Goal: Task Accomplishment & Management: Use online tool/utility

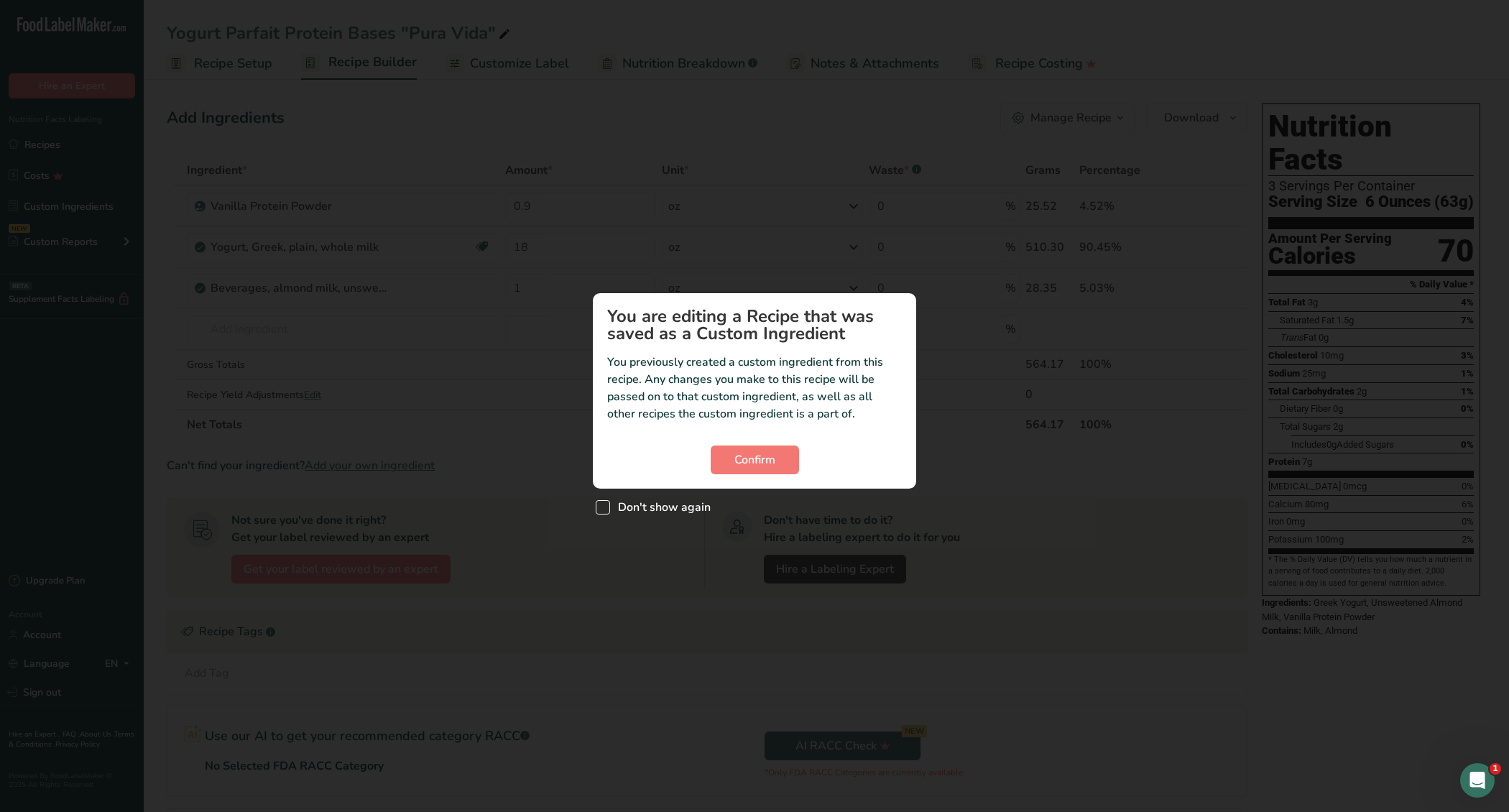
click at [635, 511] on span "Don't show again" at bounding box center [661, 506] width 101 height 14
click at [605, 511] on input "Don't show again" at bounding box center [600, 506] width 9 height 9
checkbox input "true"
click at [765, 458] on span "Confirm" at bounding box center [755, 460] width 41 height 17
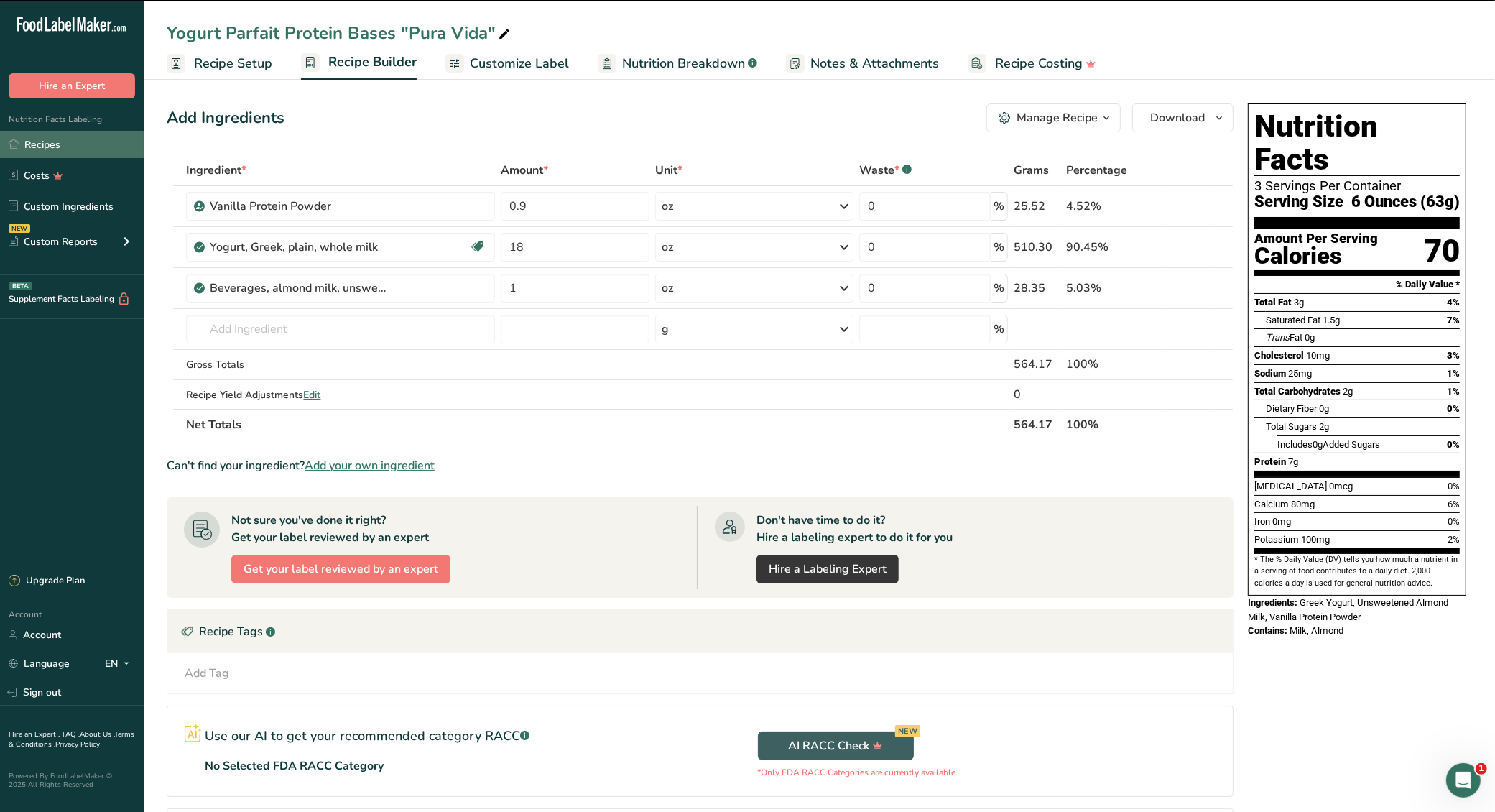
click at [51, 144] on link "Recipes" at bounding box center [72, 144] width 144 height 27
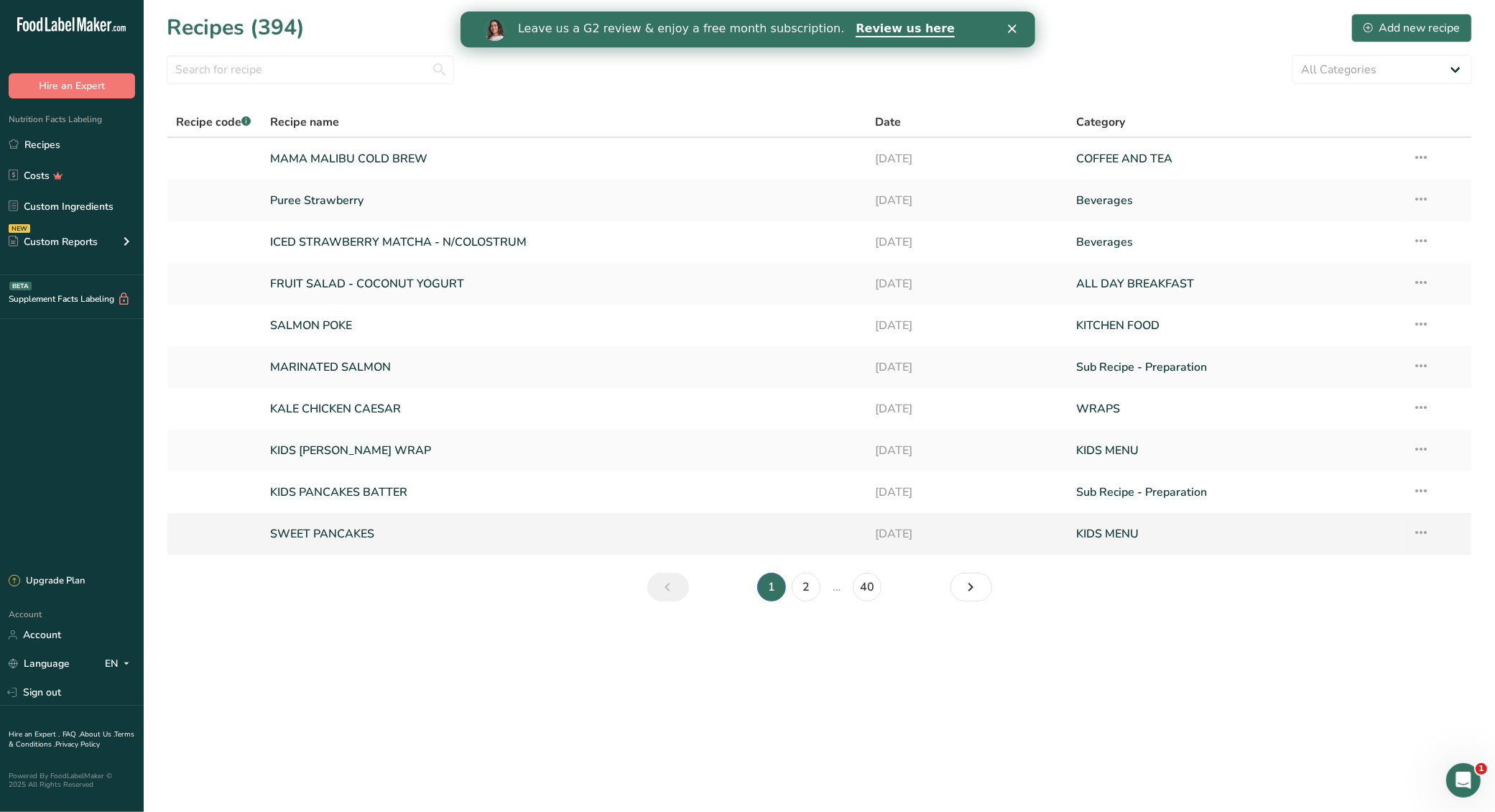
click at [411, 535] on link "SWEET PANCAKES" at bounding box center [563, 534] width 588 height 30
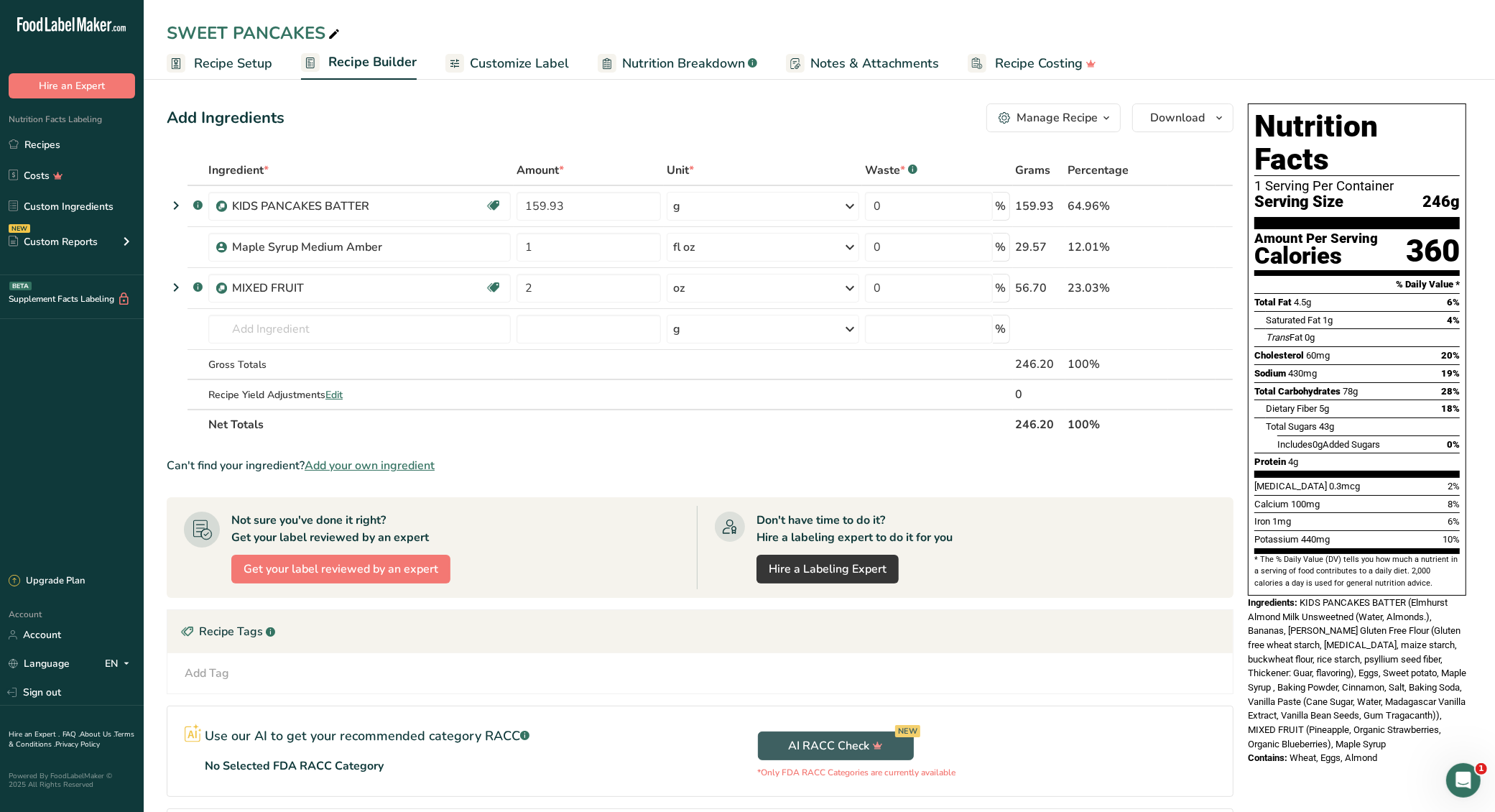
click at [248, 68] on span "Recipe Setup" at bounding box center [234, 64] width 78 height 20
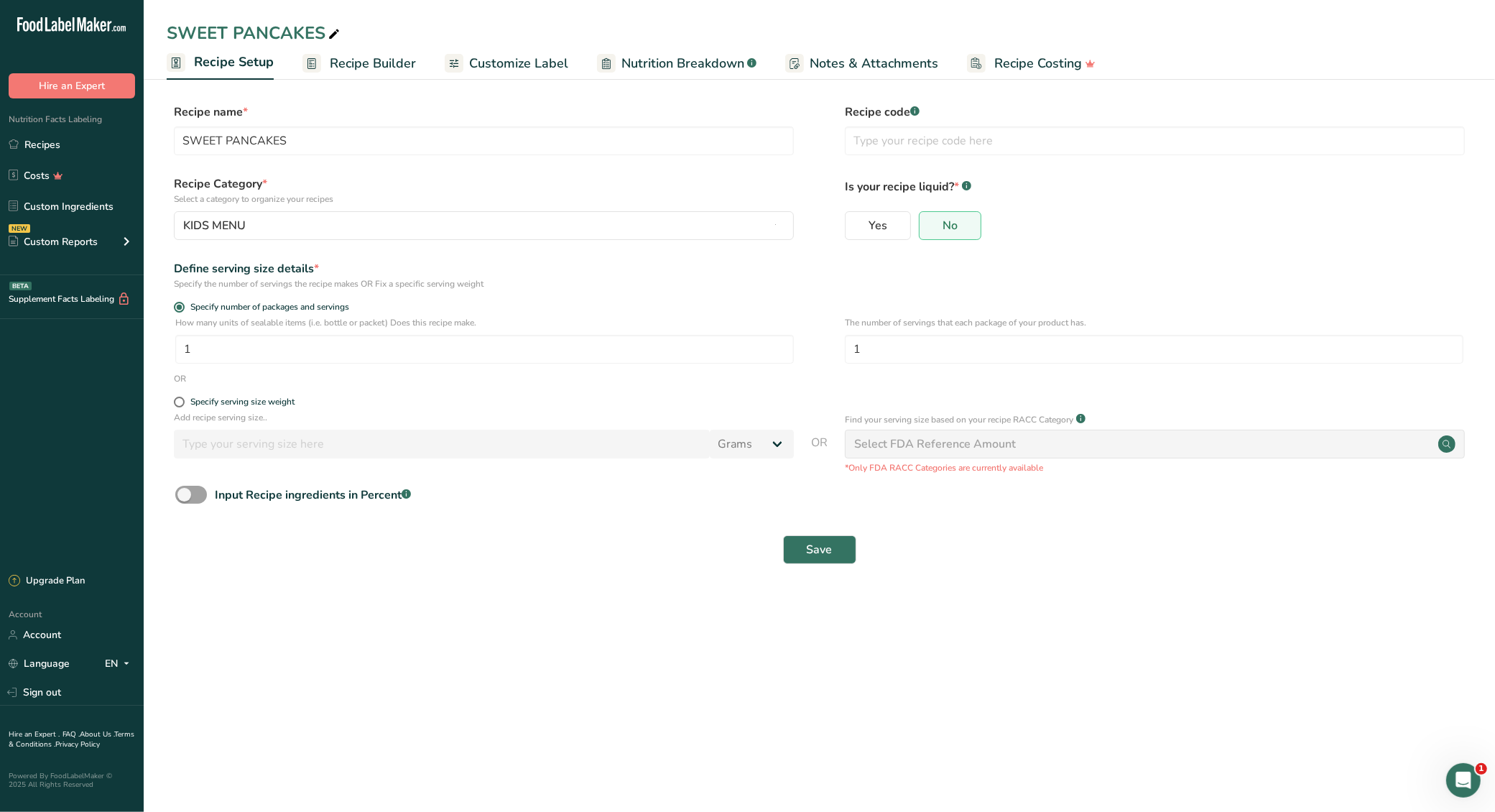
click at [390, 57] on span "Recipe Builder" at bounding box center [373, 64] width 86 height 20
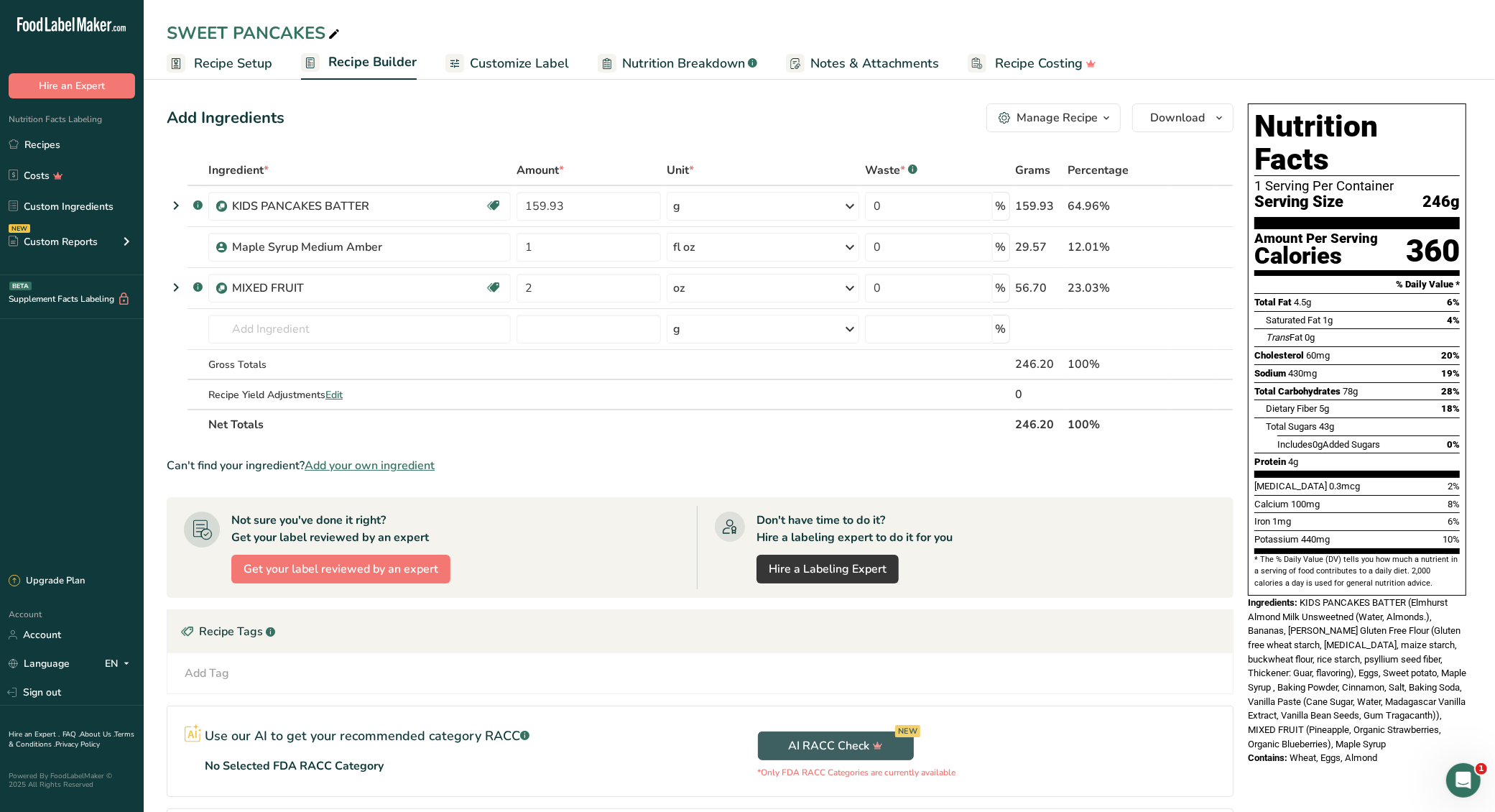
click at [544, 63] on span "Customize Label" at bounding box center [520, 64] width 99 height 20
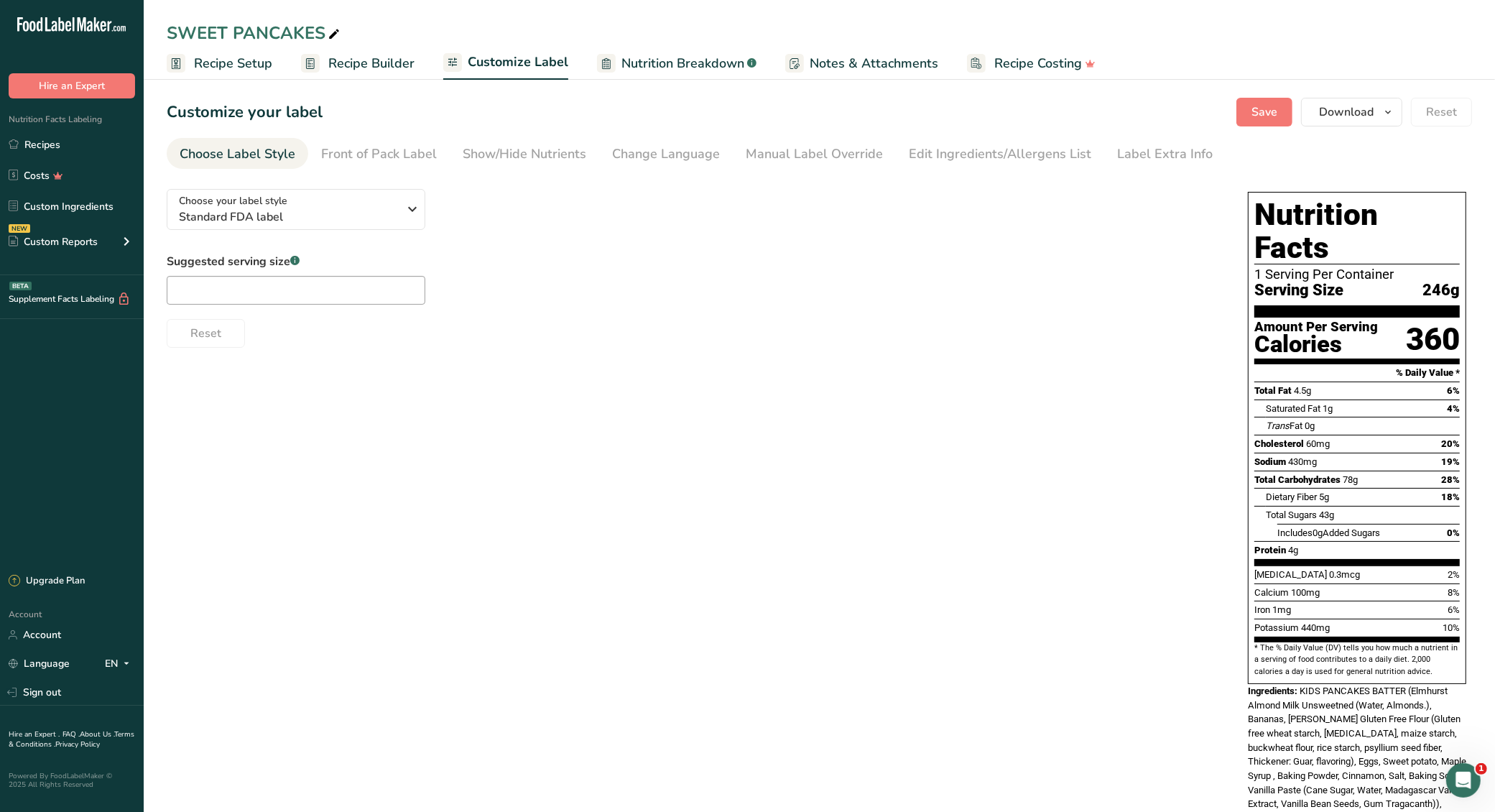
click at [663, 66] on span "Nutrition Breakdown" at bounding box center [682, 64] width 122 height 20
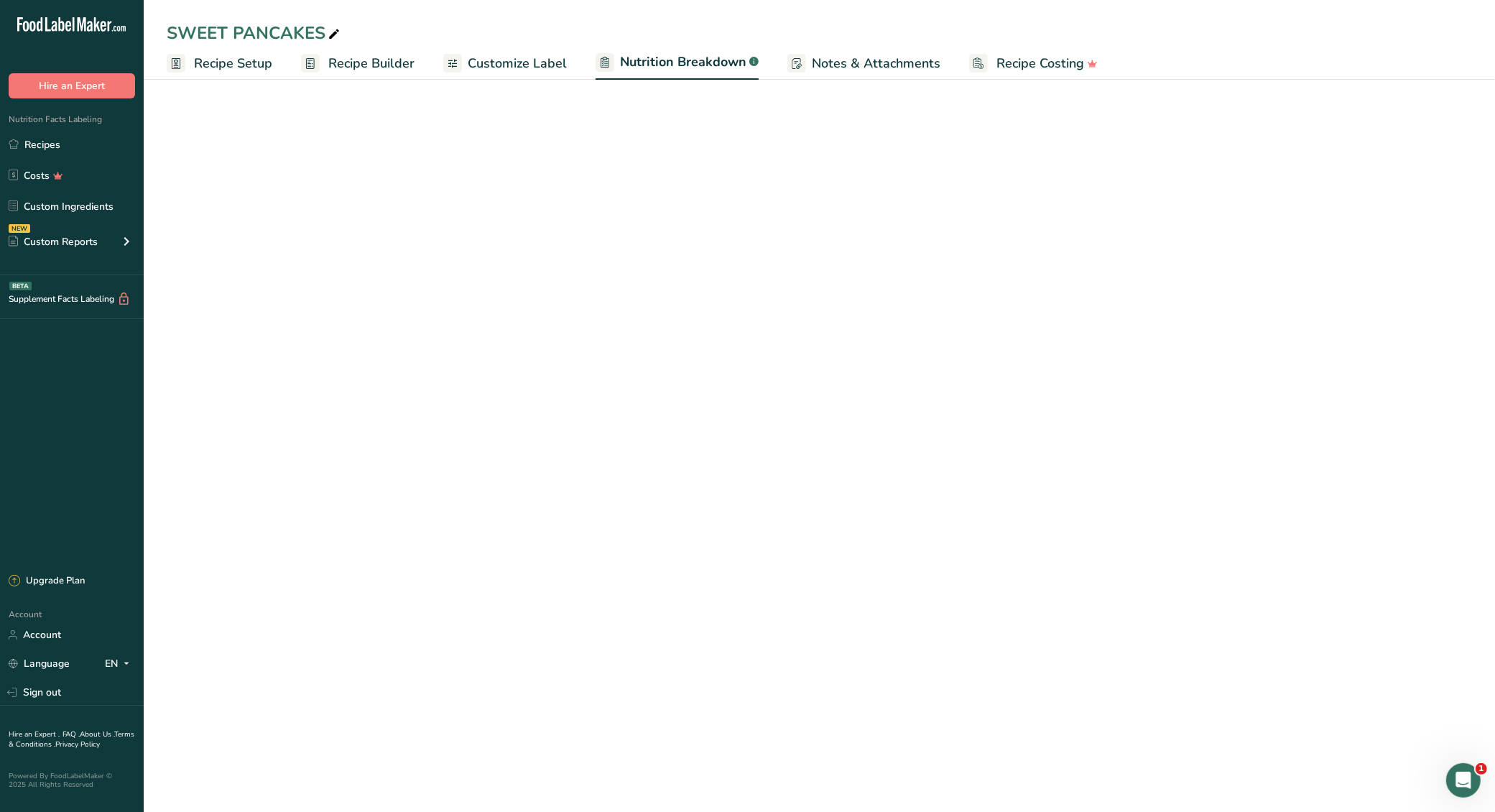
select select "Calories"
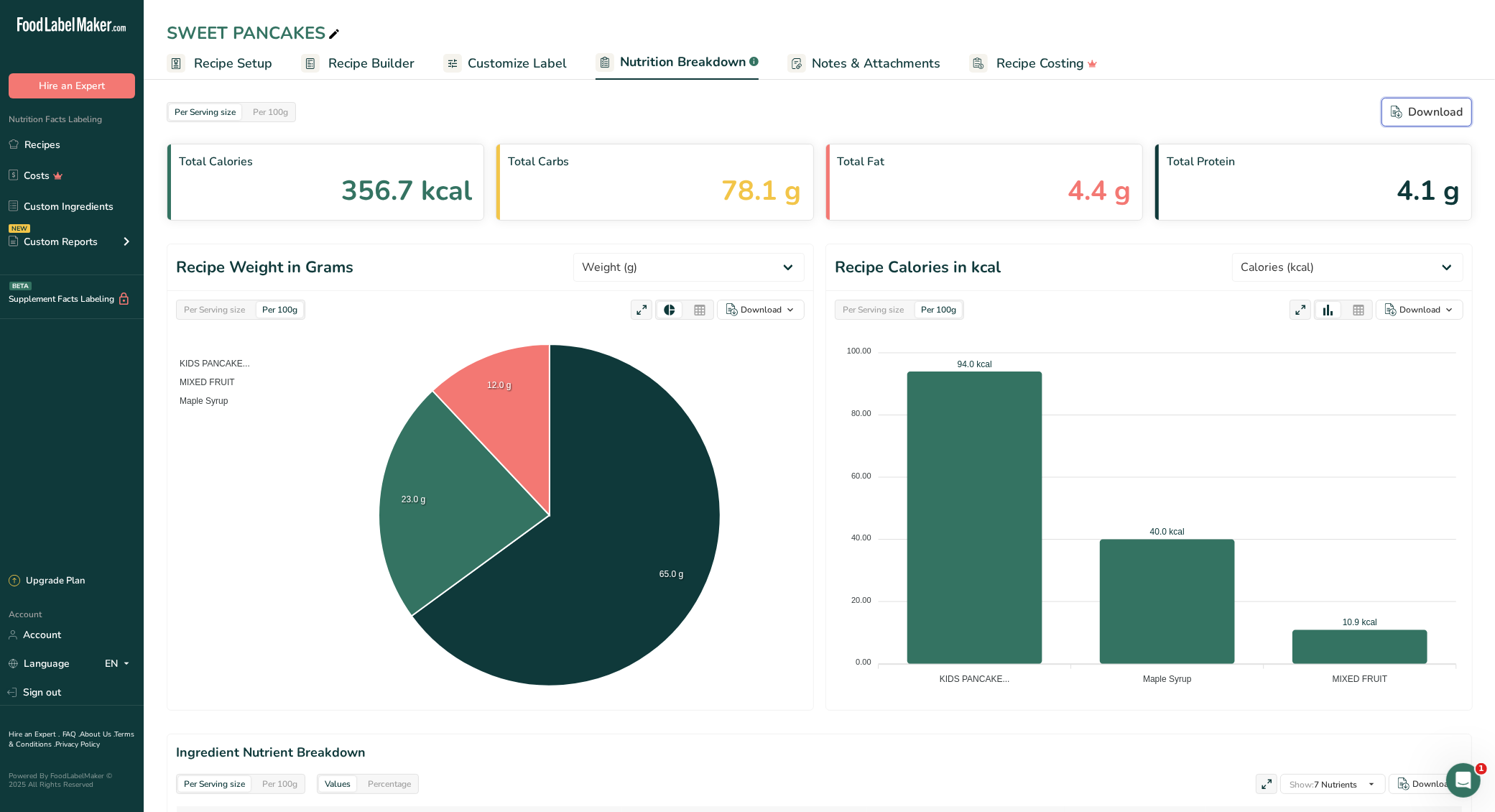
click at [1416, 107] on div "Download" at bounding box center [1426, 112] width 72 height 17
click at [50, 150] on link "Recipes" at bounding box center [72, 144] width 144 height 27
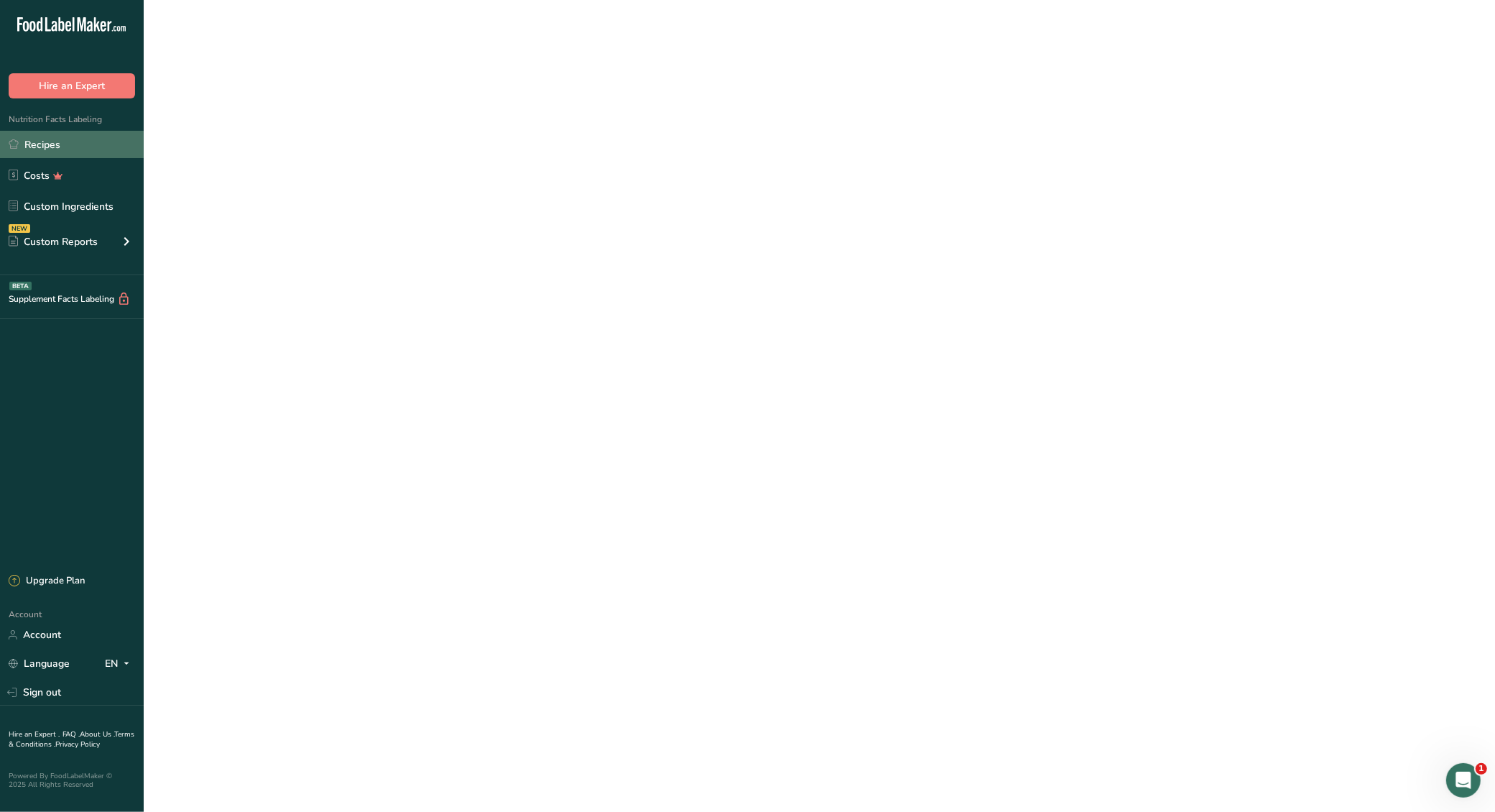
click at [50, 150] on link "Recipes" at bounding box center [72, 144] width 144 height 27
